Goal: Use online tool/utility: Utilize a website feature to perform a specific function

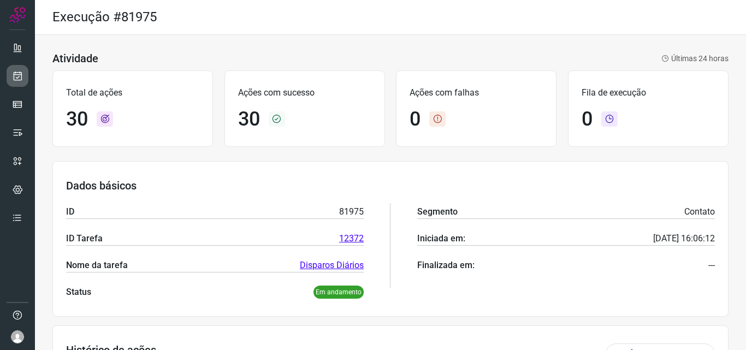
click at [16, 81] on icon at bounding box center [17, 75] width 11 height 11
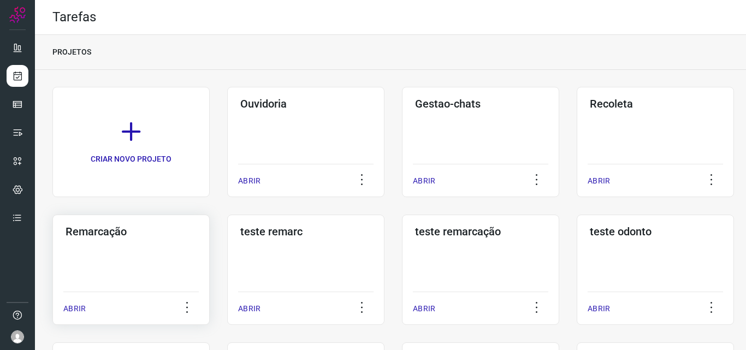
click at [227, 246] on div "Remarcação ABRIR" at bounding box center [305, 270] width 157 height 110
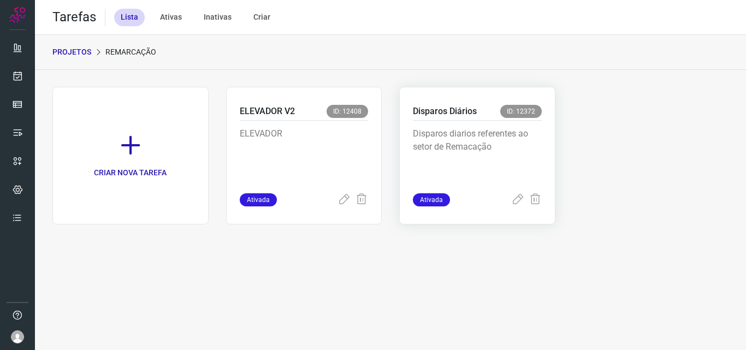
click at [491, 164] on p "Disparos diarios referentes ao setor de Remacação" at bounding box center [477, 154] width 129 height 55
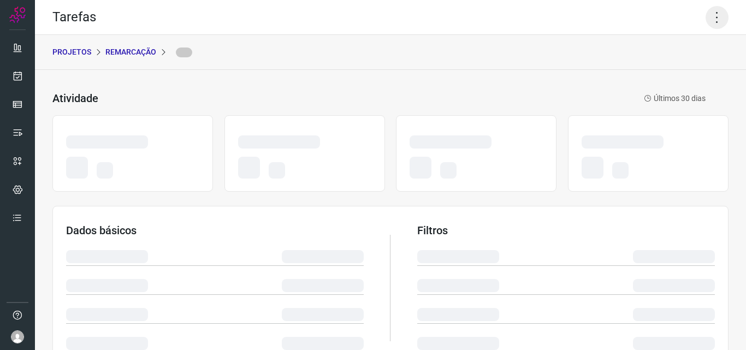
click at [706, 12] on icon at bounding box center [716, 17] width 23 height 23
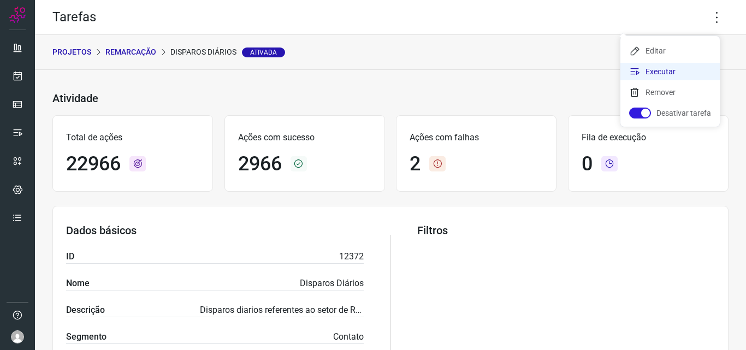
click at [674, 67] on li "Executar" at bounding box center [669, 71] width 99 height 17
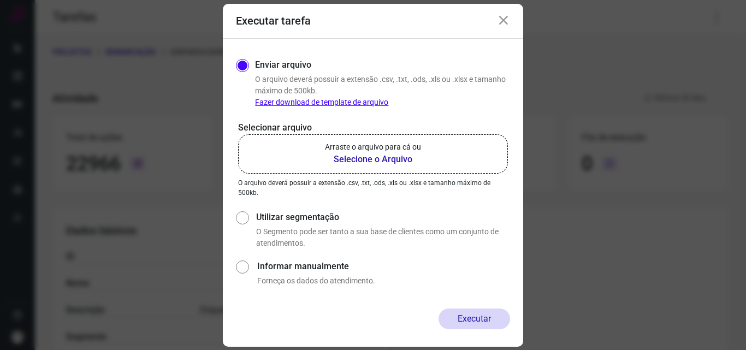
click at [428, 142] on label "Arraste o arquivo para cá ou Selecione o Arquivo" at bounding box center [373, 153] width 270 height 39
click at [0, 0] on input "Arraste o arquivo para cá ou Selecione o Arquivo" at bounding box center [0, 0] width 0 height 0
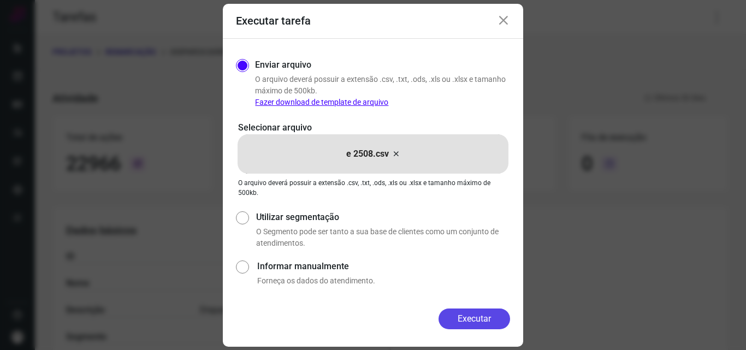
click at [485, 317] on button "Executar" at bounding box center [474, 318] width 72 height 21
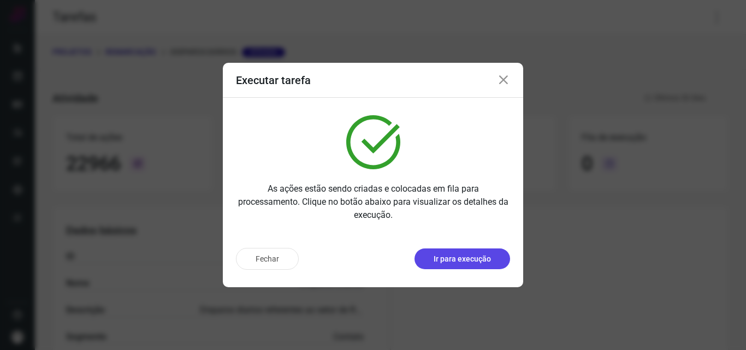
click at [486, 258] on p "Ir para execução" at bounding box center [461, 258] width 57 height 11
